Goal: Check status: Check status

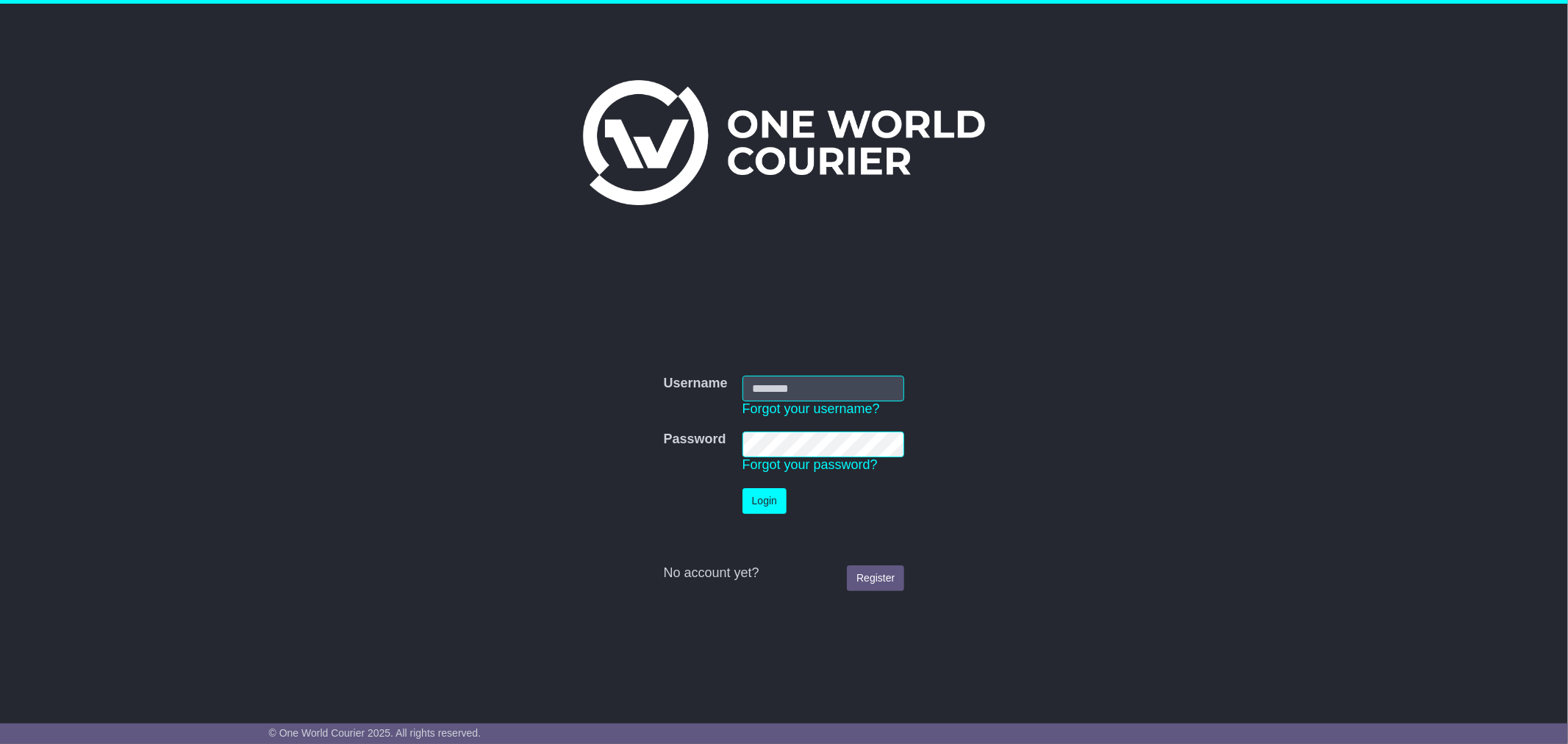
type input "*********"
click at [768, 486] on td "Login" at bounding box center [824, 501] width 178 height 41
click at [756, 509] on button "Login" at bounding box center [765, 501] width 44 height 25
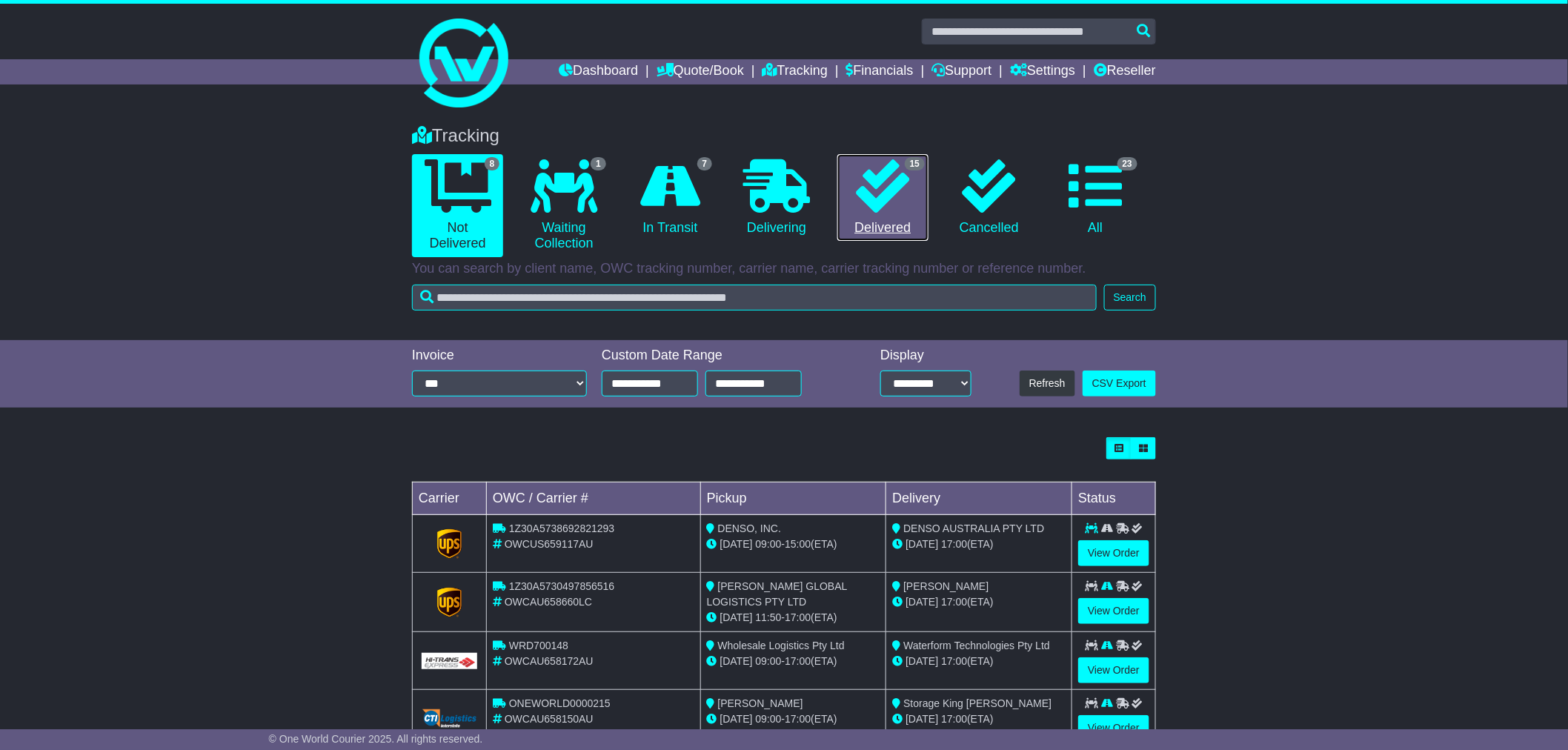
drag, startPoint x: 879, startPoint y: 200, endPoint x: 871, endPoint y: 221, distance: 22.5
click at [879, 199] on icon at bounding box center [882, 186] width 54 height 54
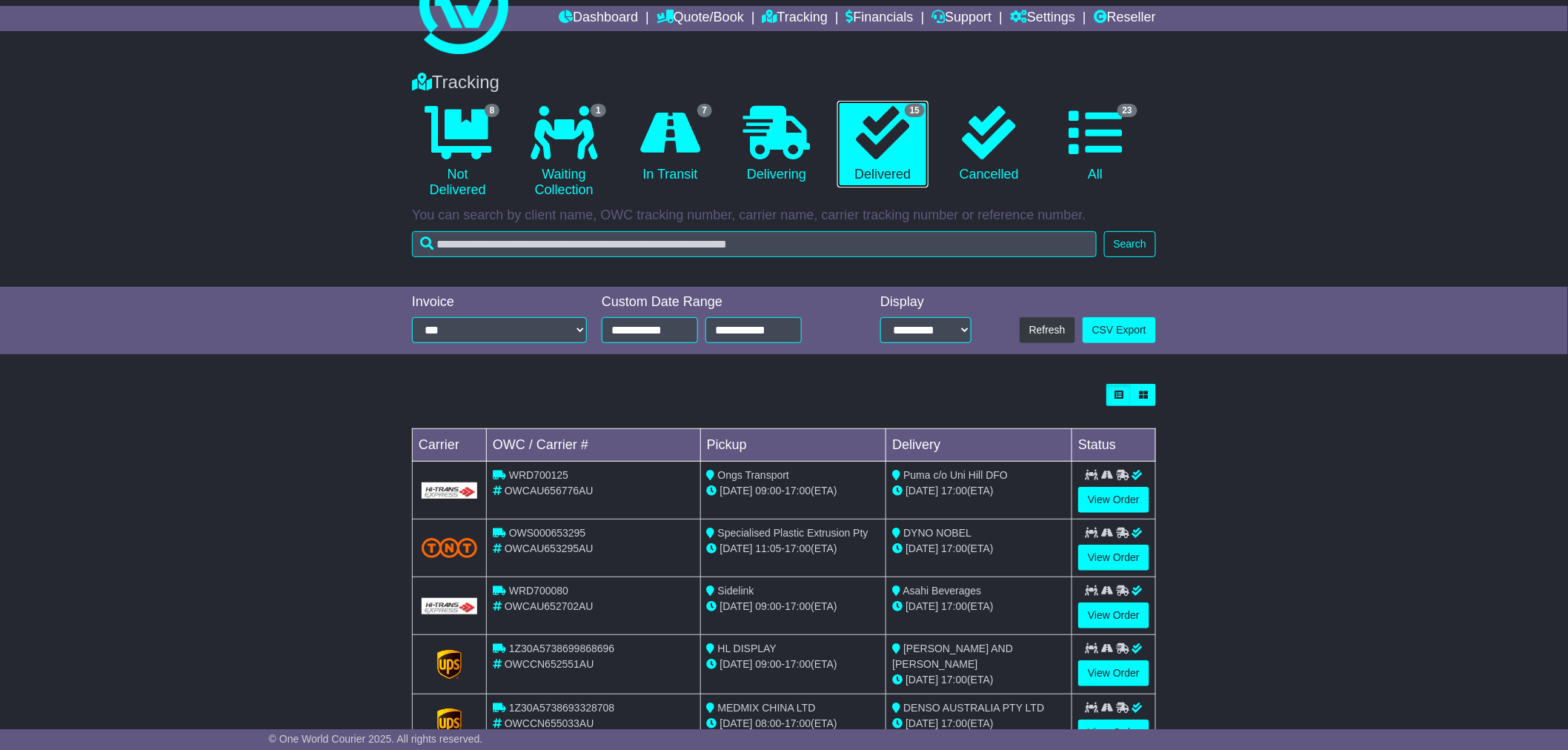
scroll to position [83, 0]
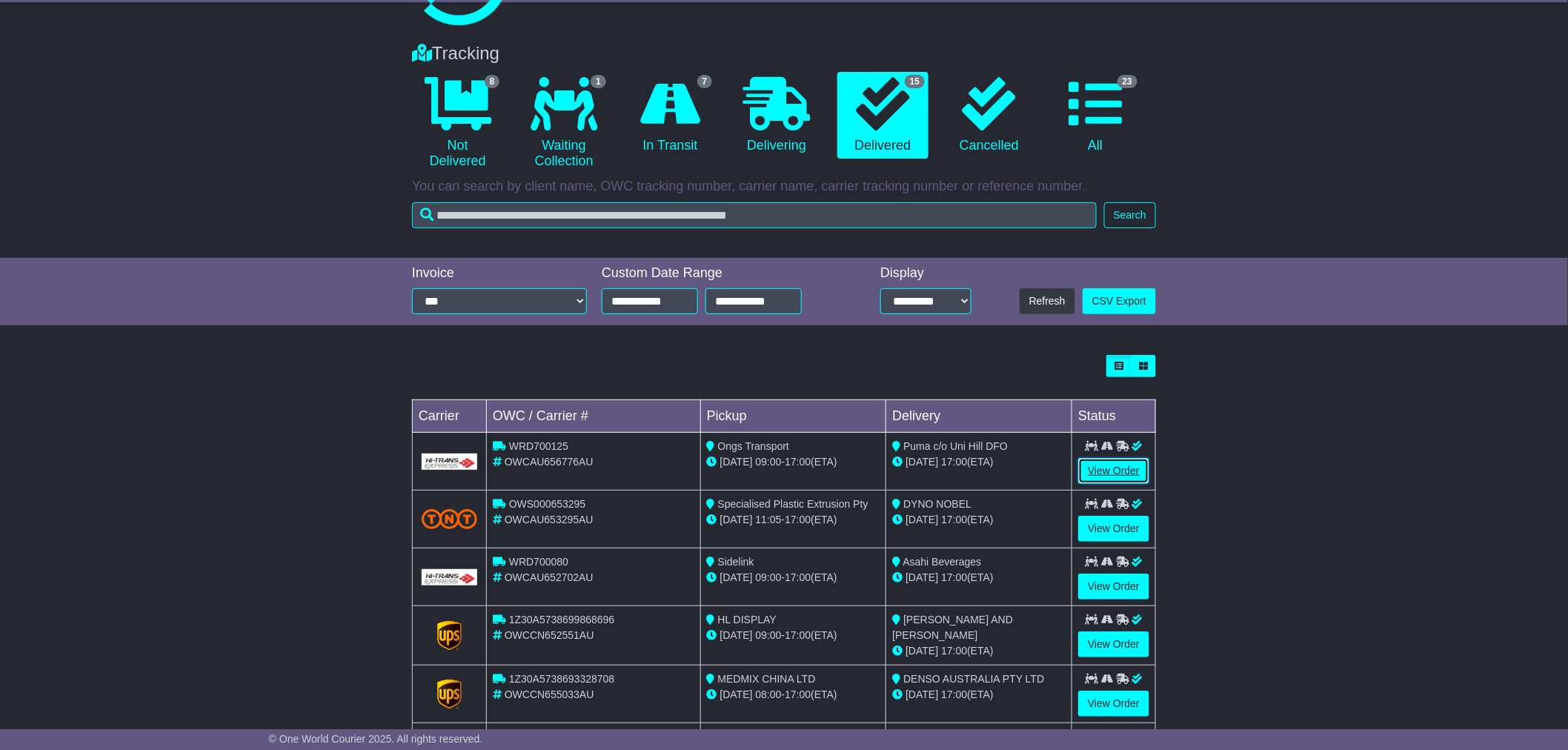
click at [1104, 474] on link "View Order" at bounding box center [1113, 470] width 71 height 26
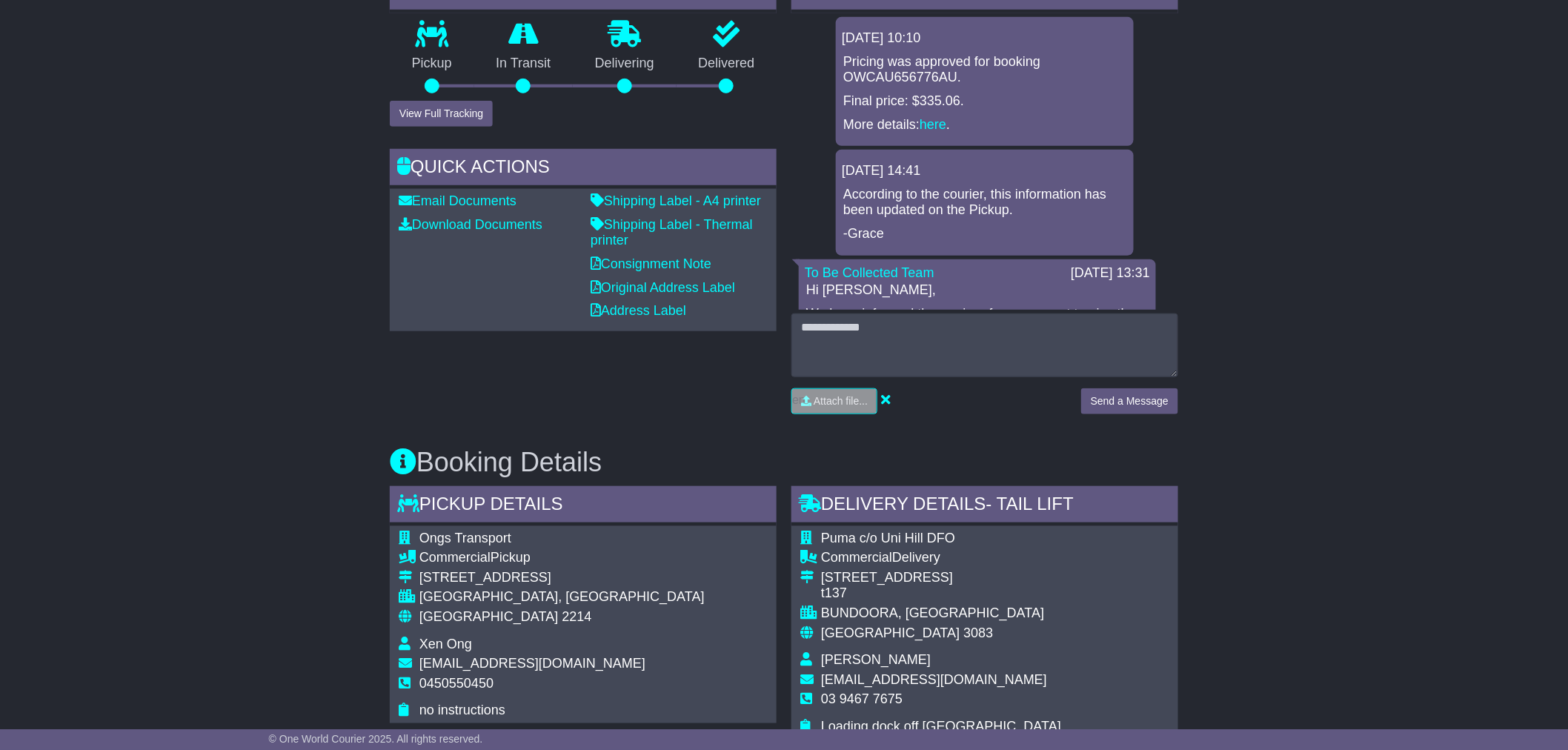
scroll to position [412, 0]
